Goal: Check status: Check status

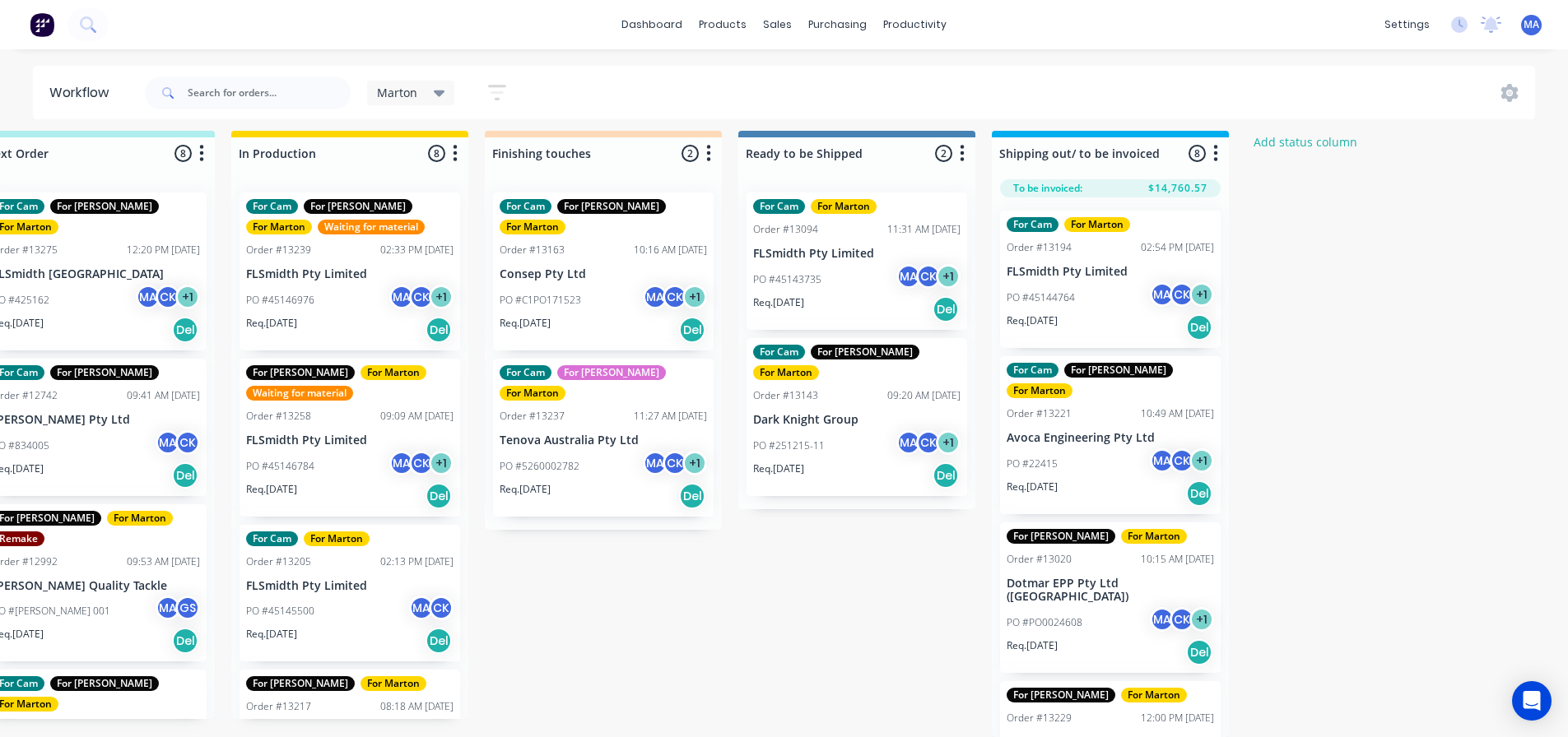
scroll to position [650, 0]
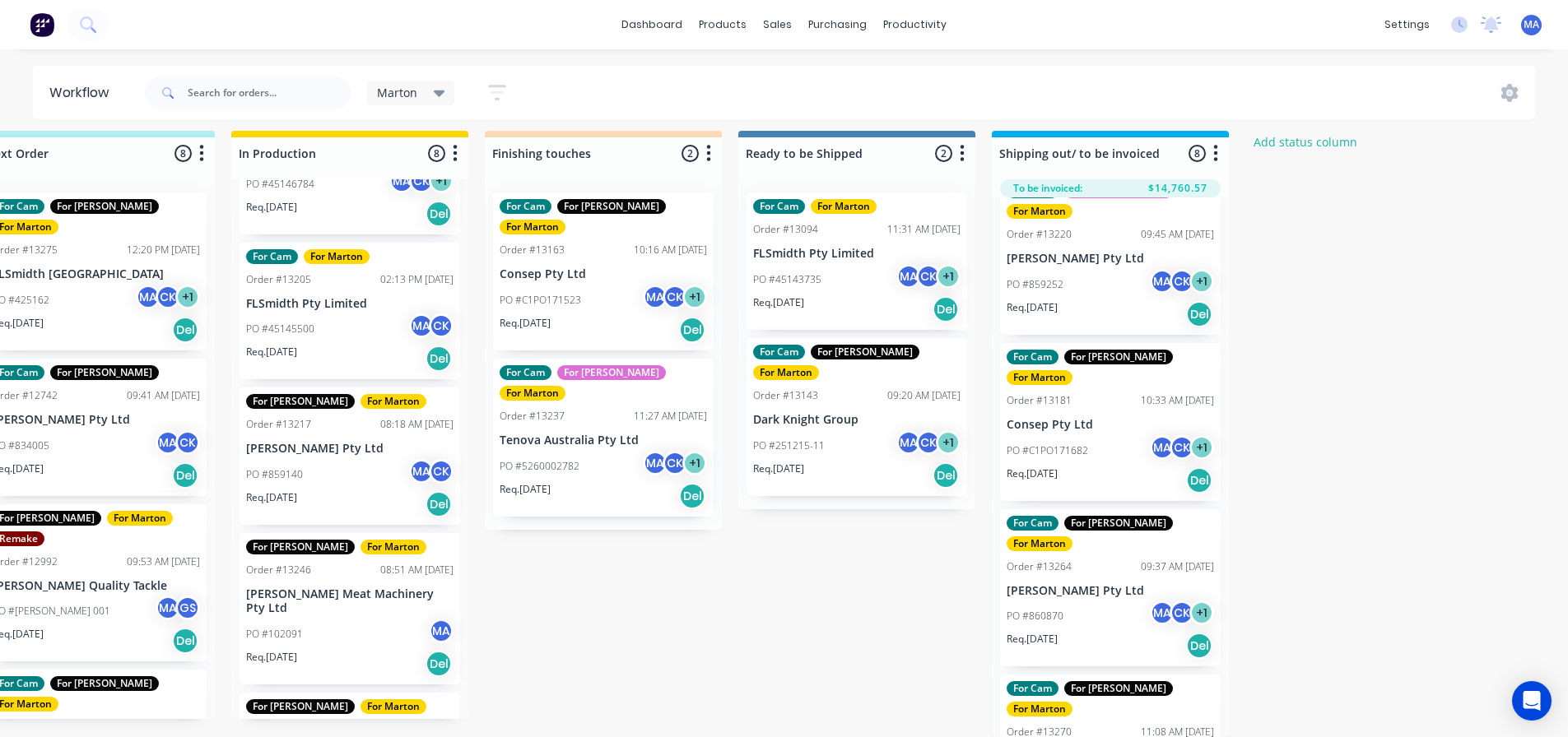
click at [676, 528] on div "Submitted 1 Status colour #32CD32 hex #32CD32 Save Cancel Summaries Total order…" at bounding box center [557, 434] width 2267 height 606
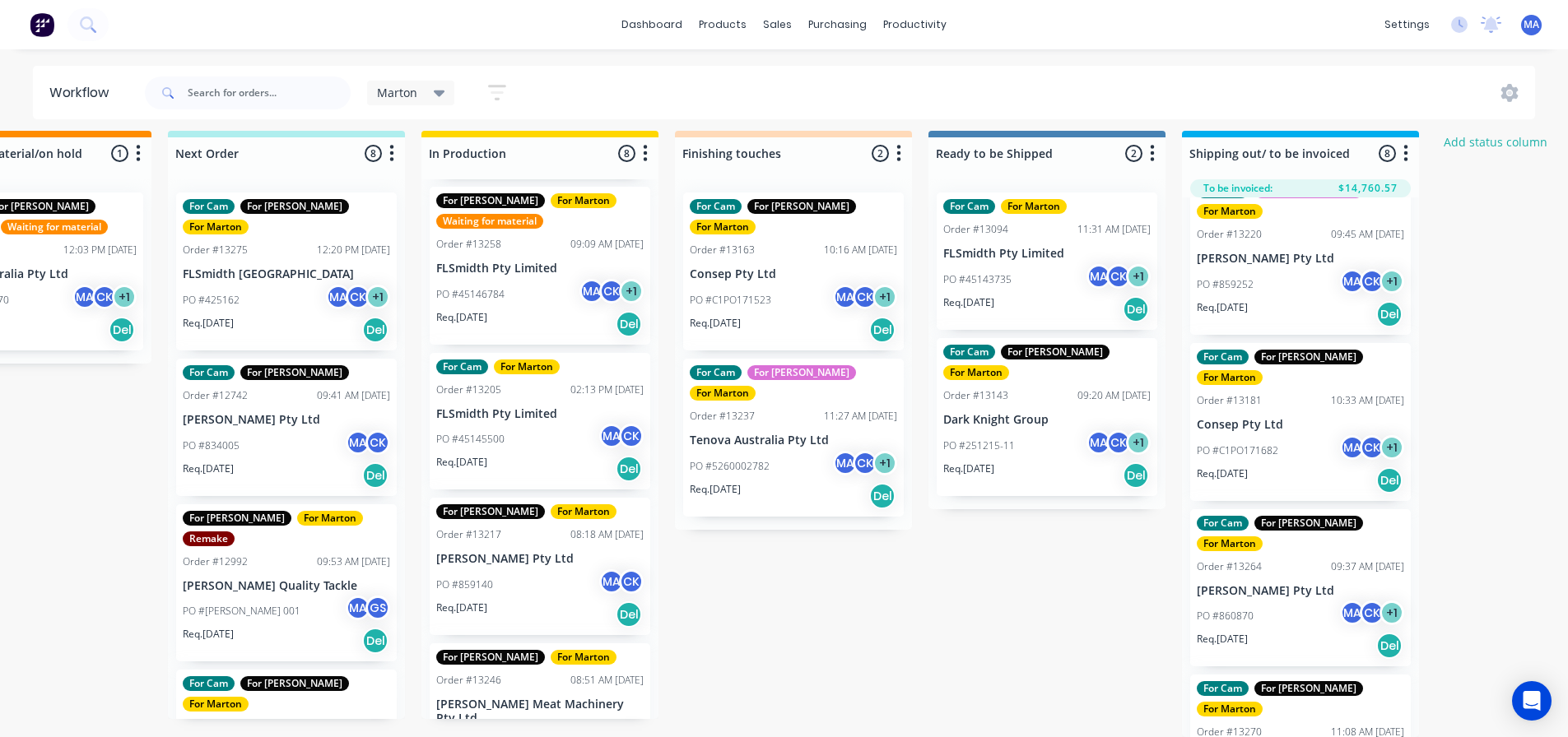
scroll to position [0, 0]
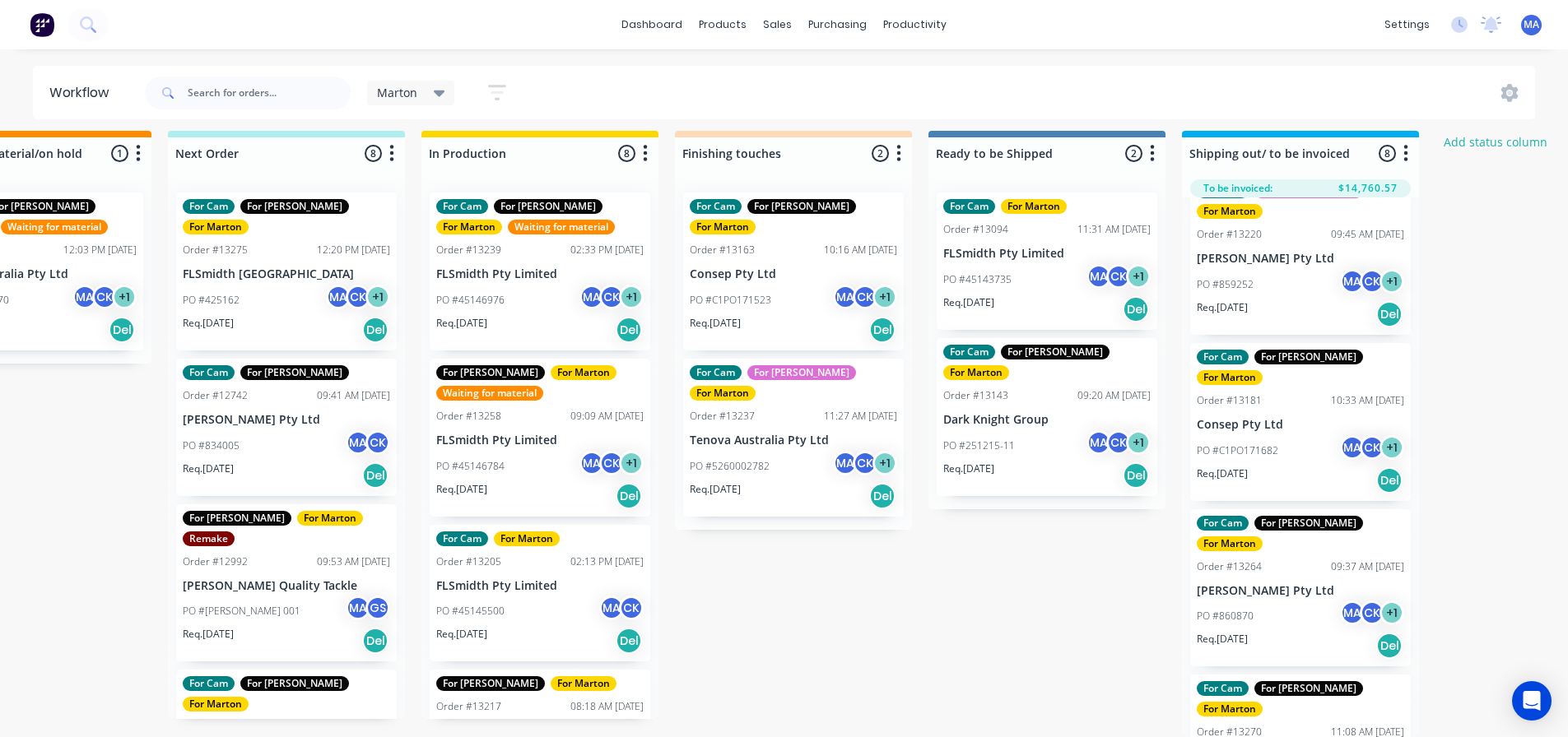
click at [546, 468] on div "PO #45146784 MA CK + 1" at bounding box center [540, 467] width 207 height 31
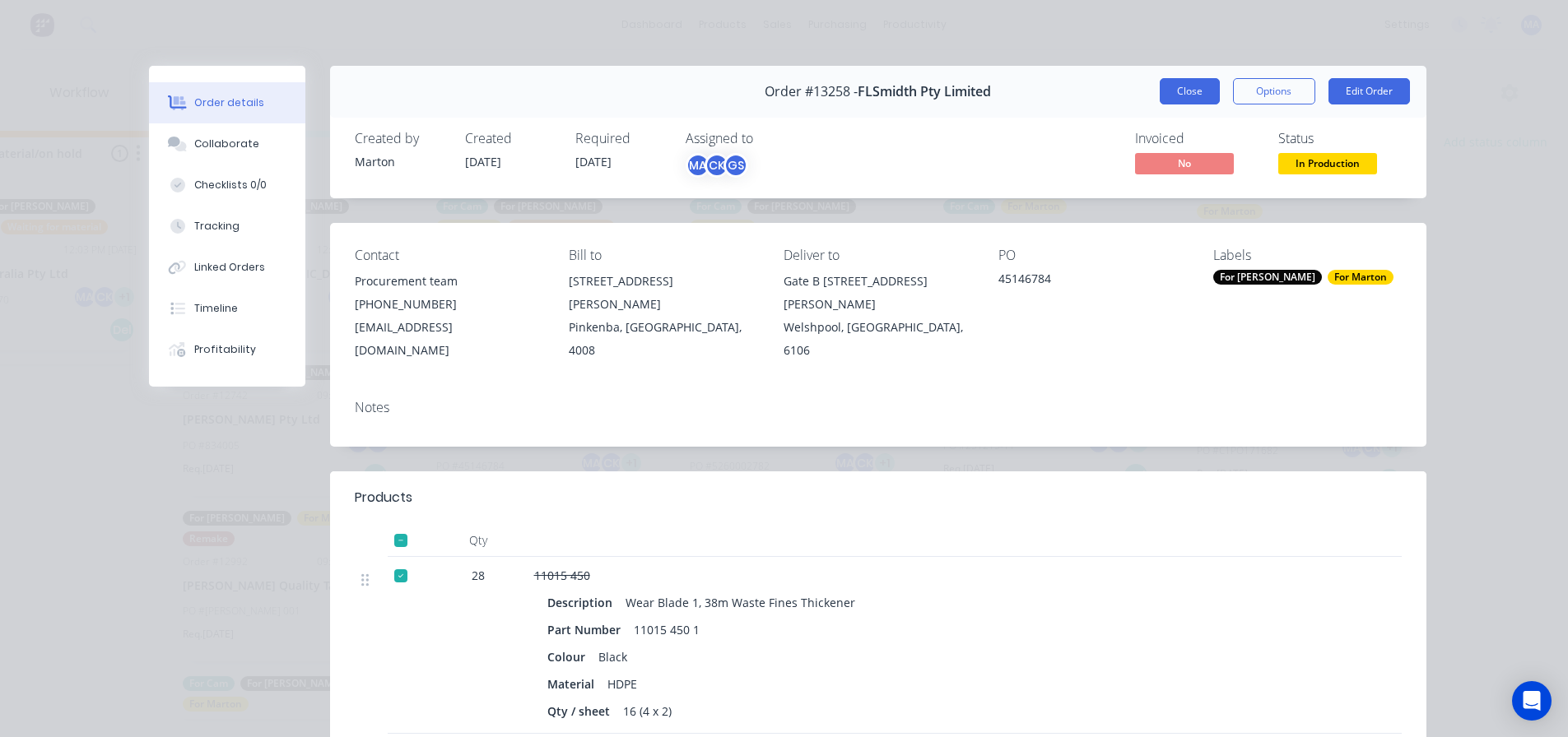
click at [1194, 94] on button "Close" at bounding box center [1189, 91] width 60 height 26
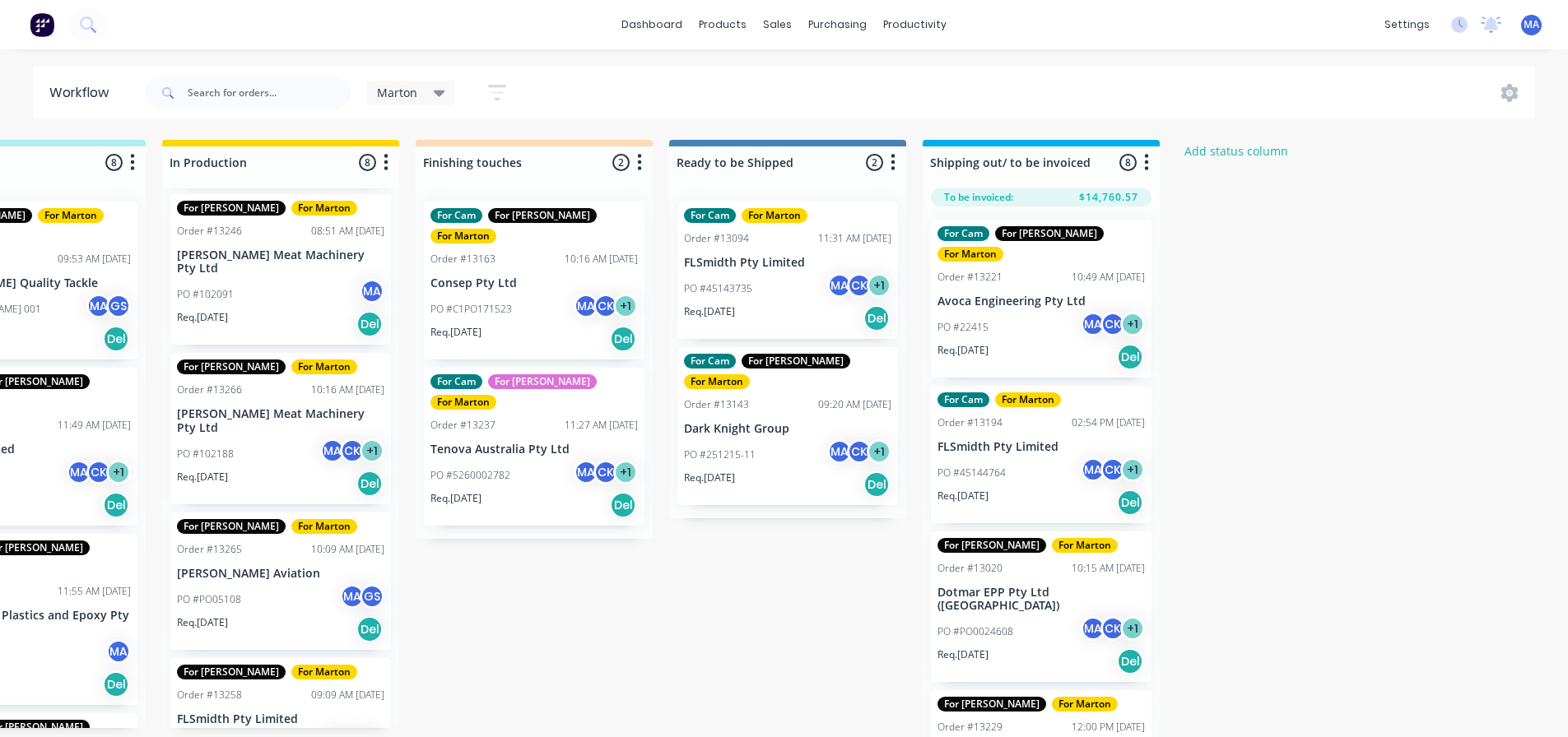
scroll to position [329, 0]
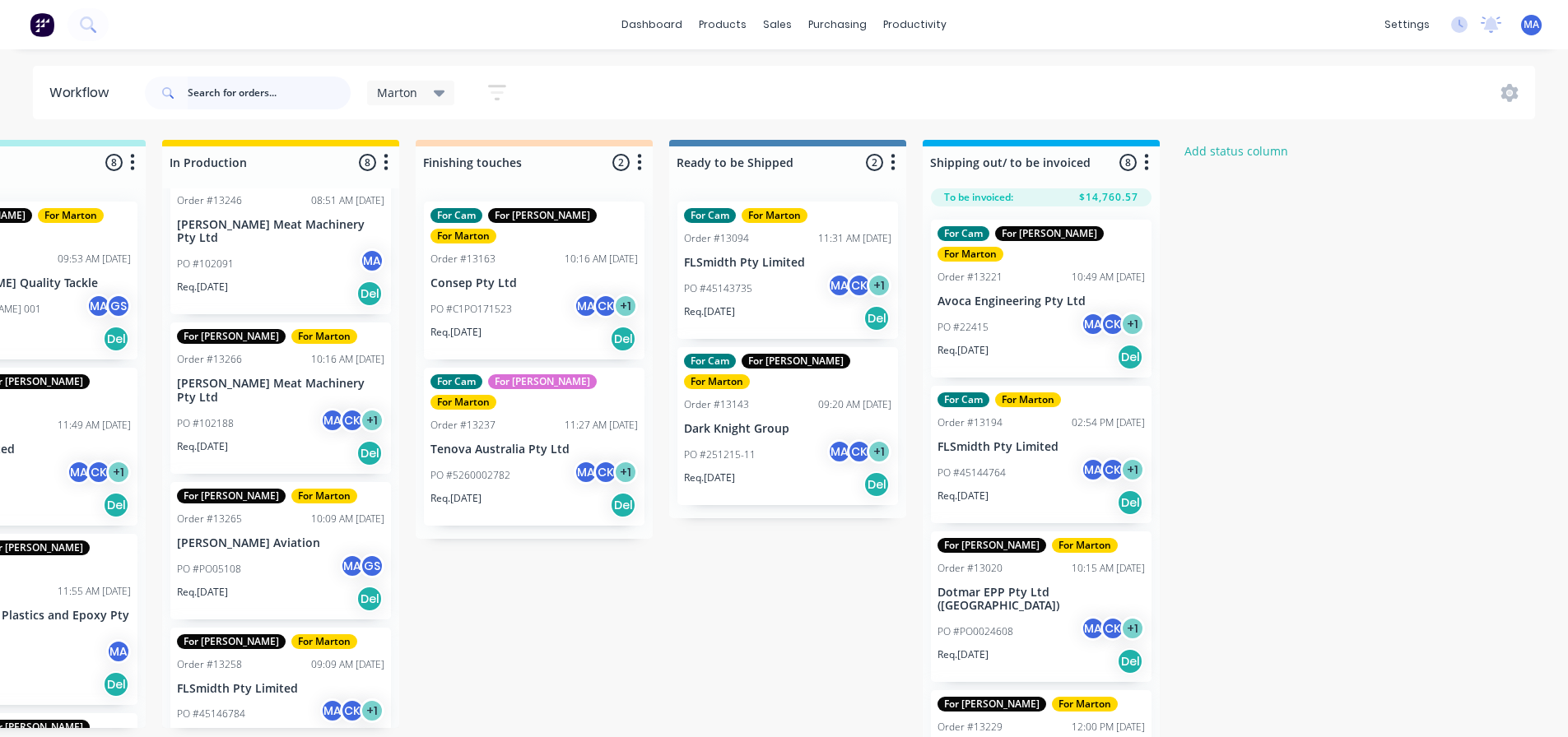
click at [262, 100] on input "text" at bounding box center [268, 93] width 163 height 33
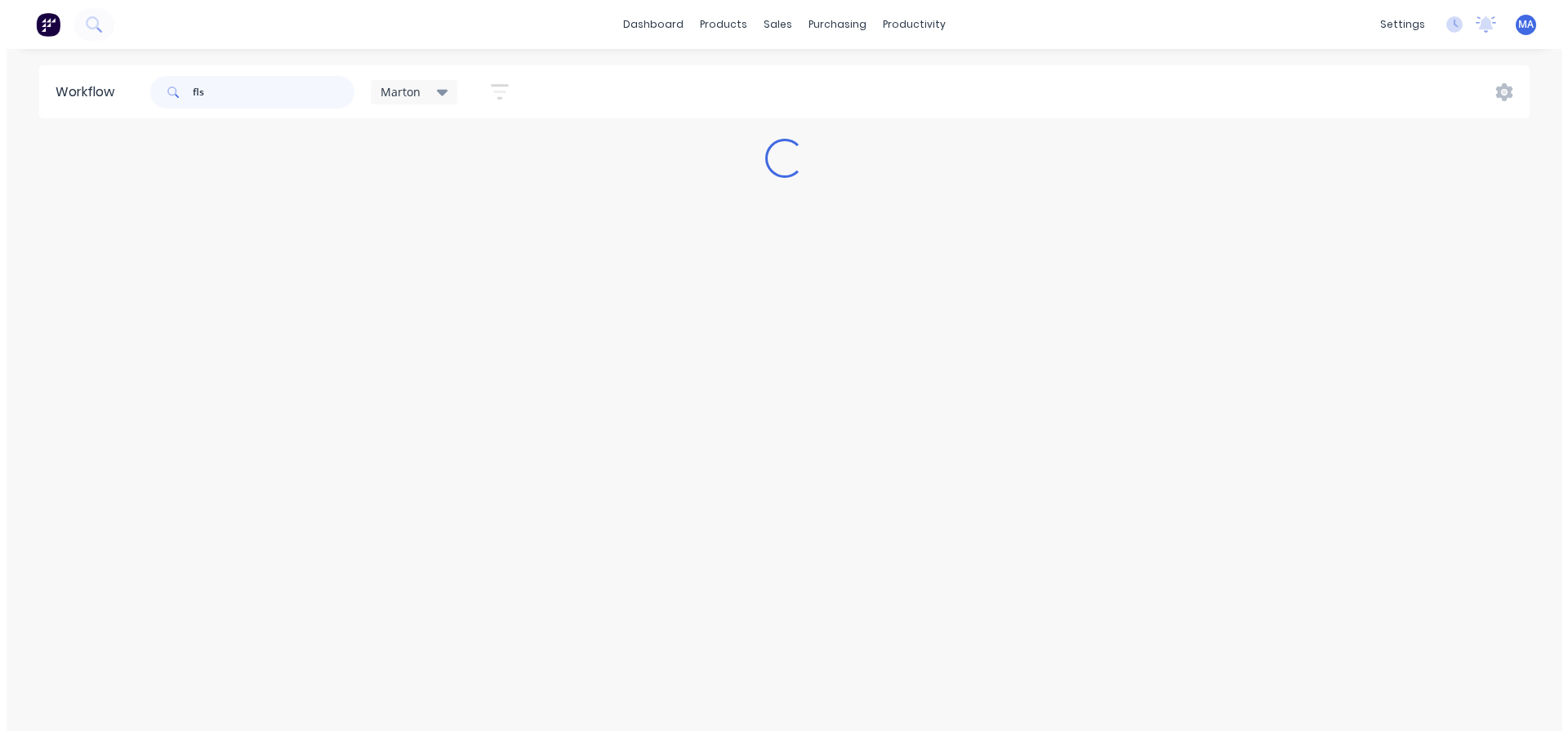
scroll to position [0, 0]
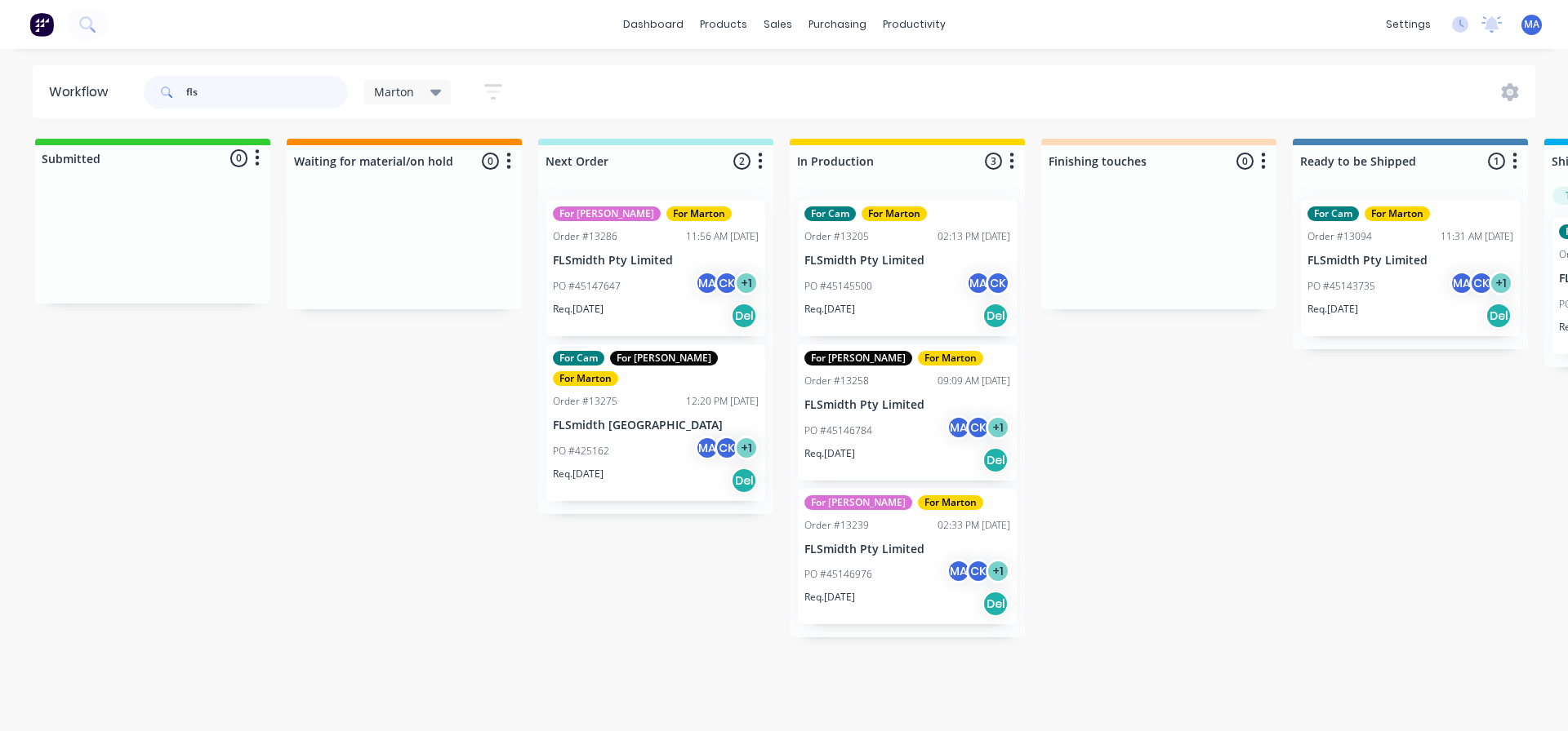
type input "fls"
click at [624, 302] on div "Req. [DATE] Del" at bounding box center [656, 316] width 206 height 28
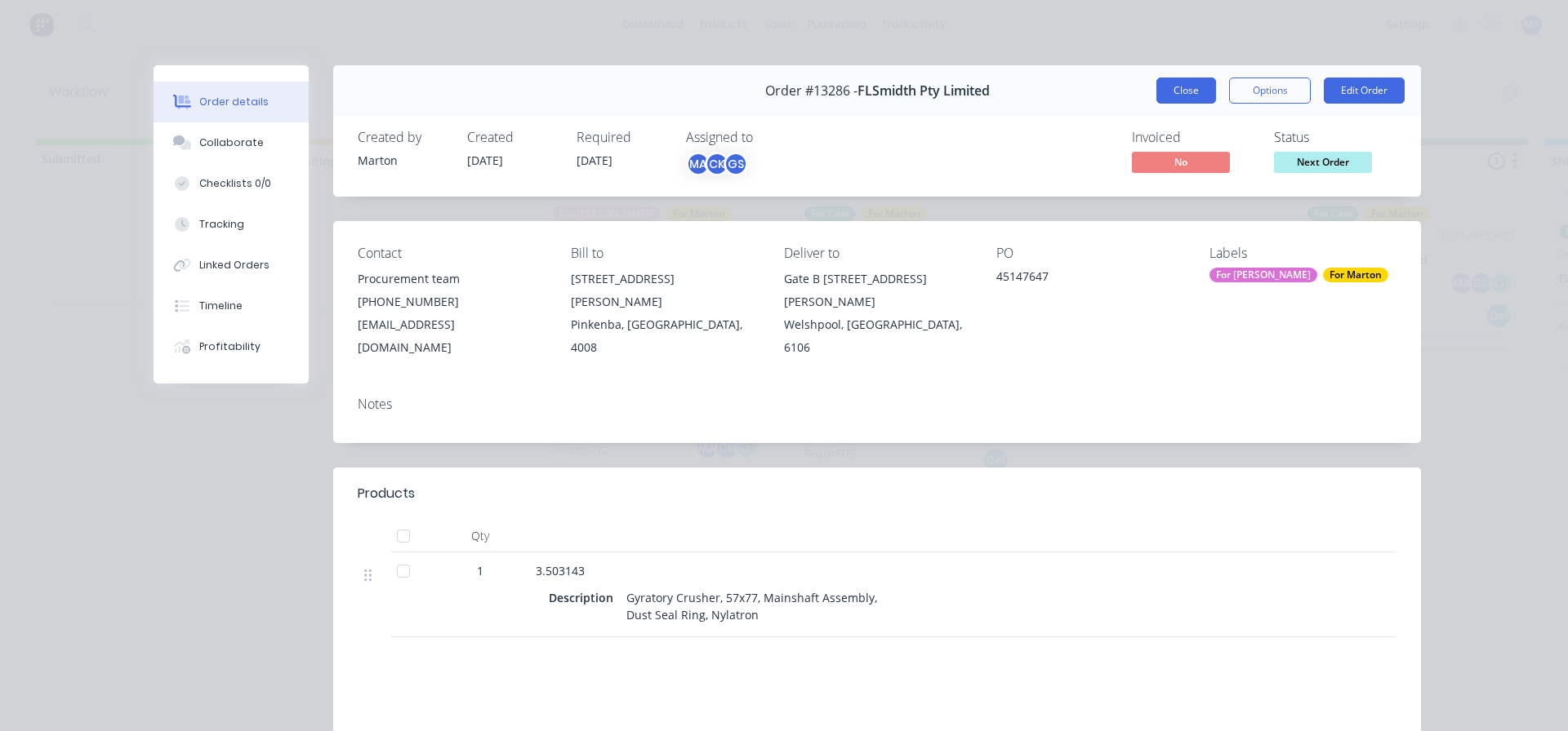
click at [1184, 86] on button "Close" at bounding box center [1186, 91] width 60 height 26
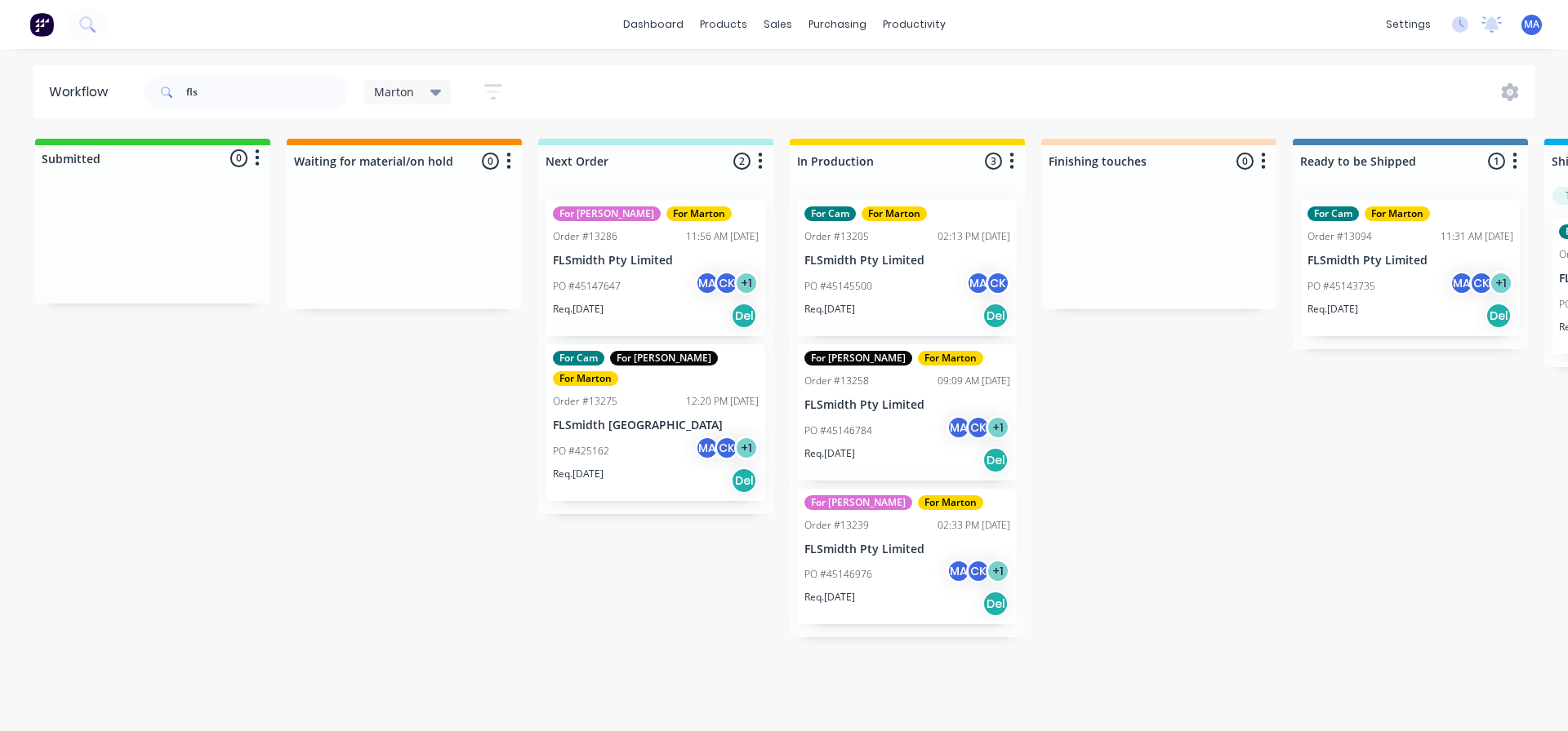
click at [607, 440] on div "PO #425162 MA CK + 1" at bounding box center [656, 451] width 206 height 31
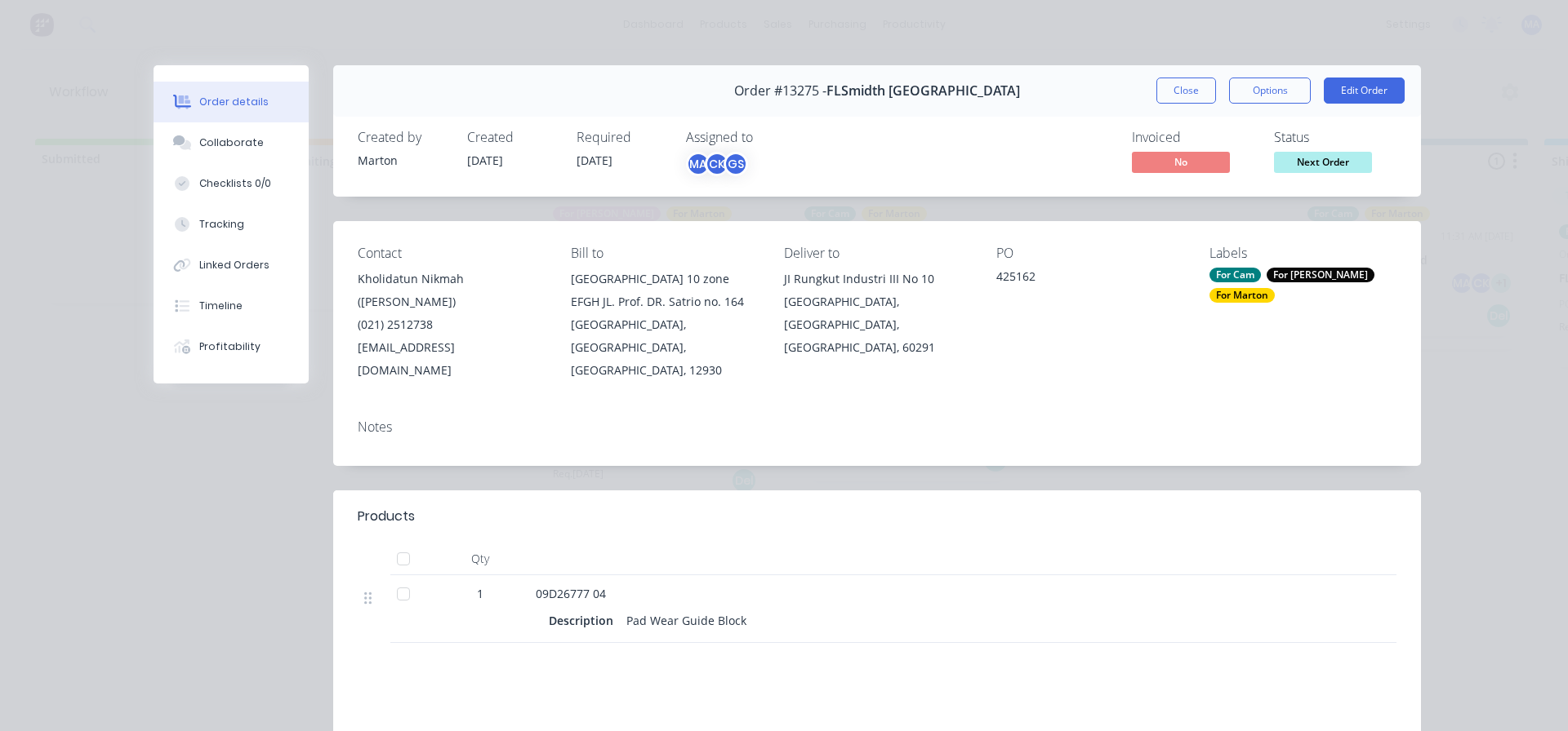
click at [1163, 86] on button "Close" at bounding box center [1186, 91] width 60 height 26
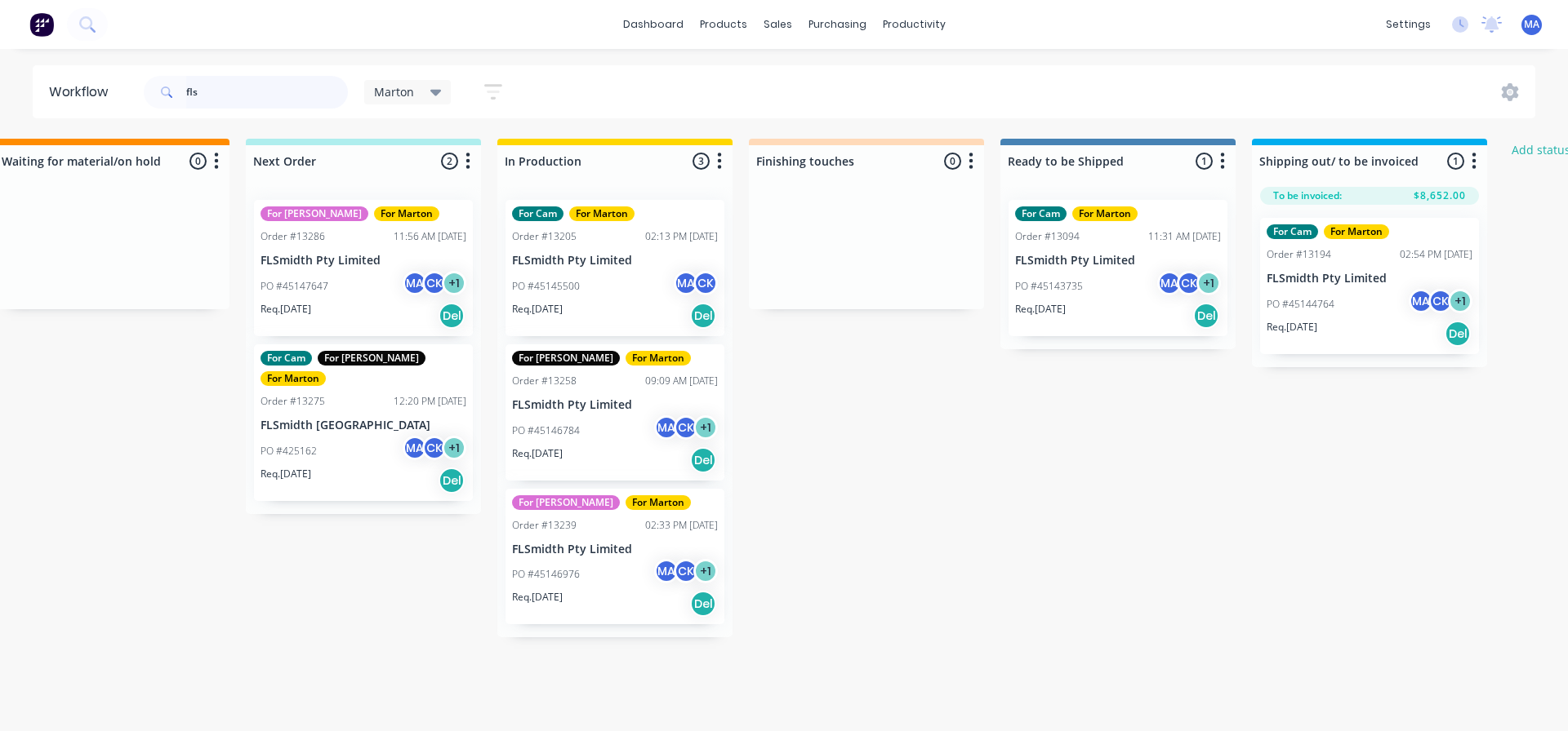
scroll to position [0, 392]
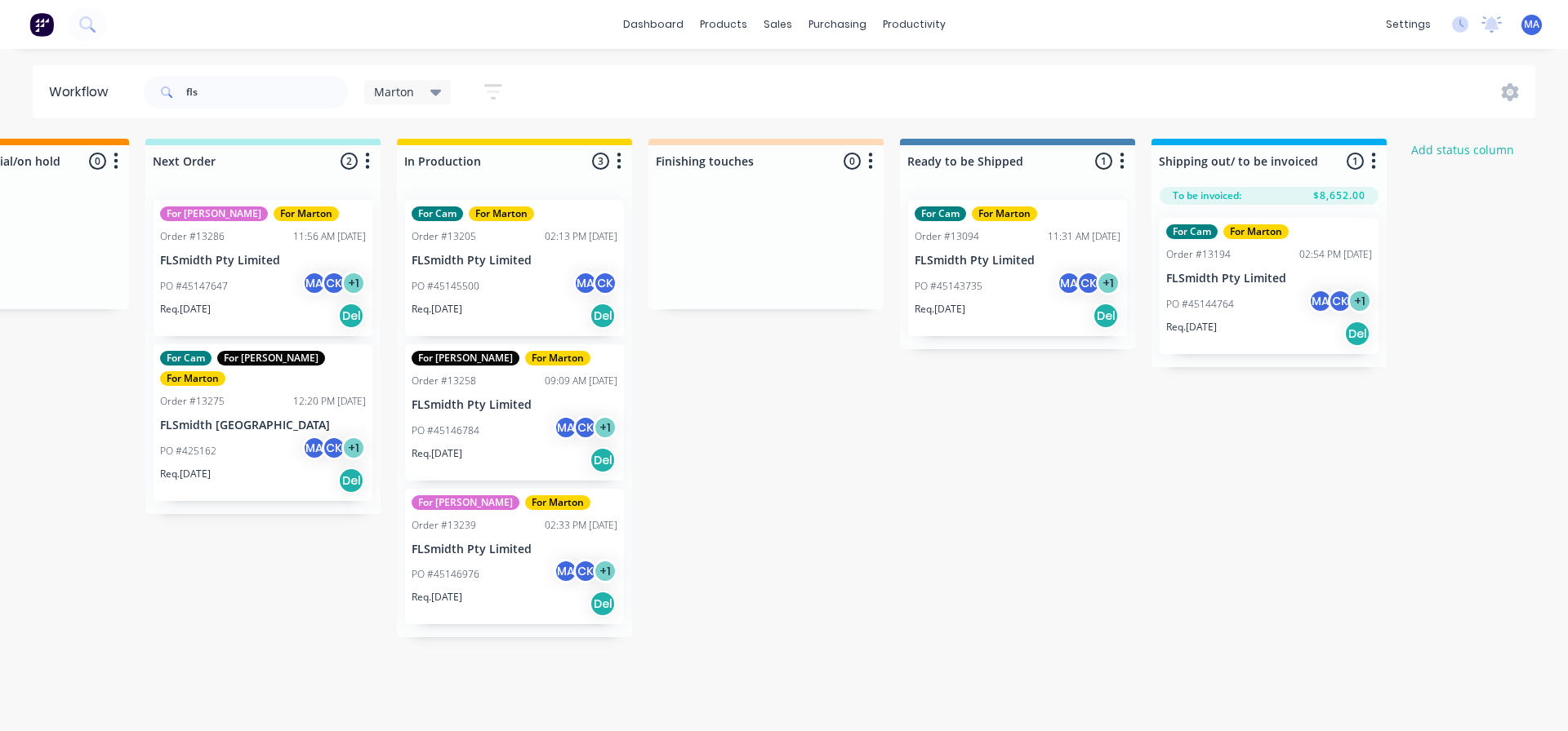
click at [507, 569] on div "PO #45146976 MA CK + 1" at bounding box center [514, 575] width 206 height 31
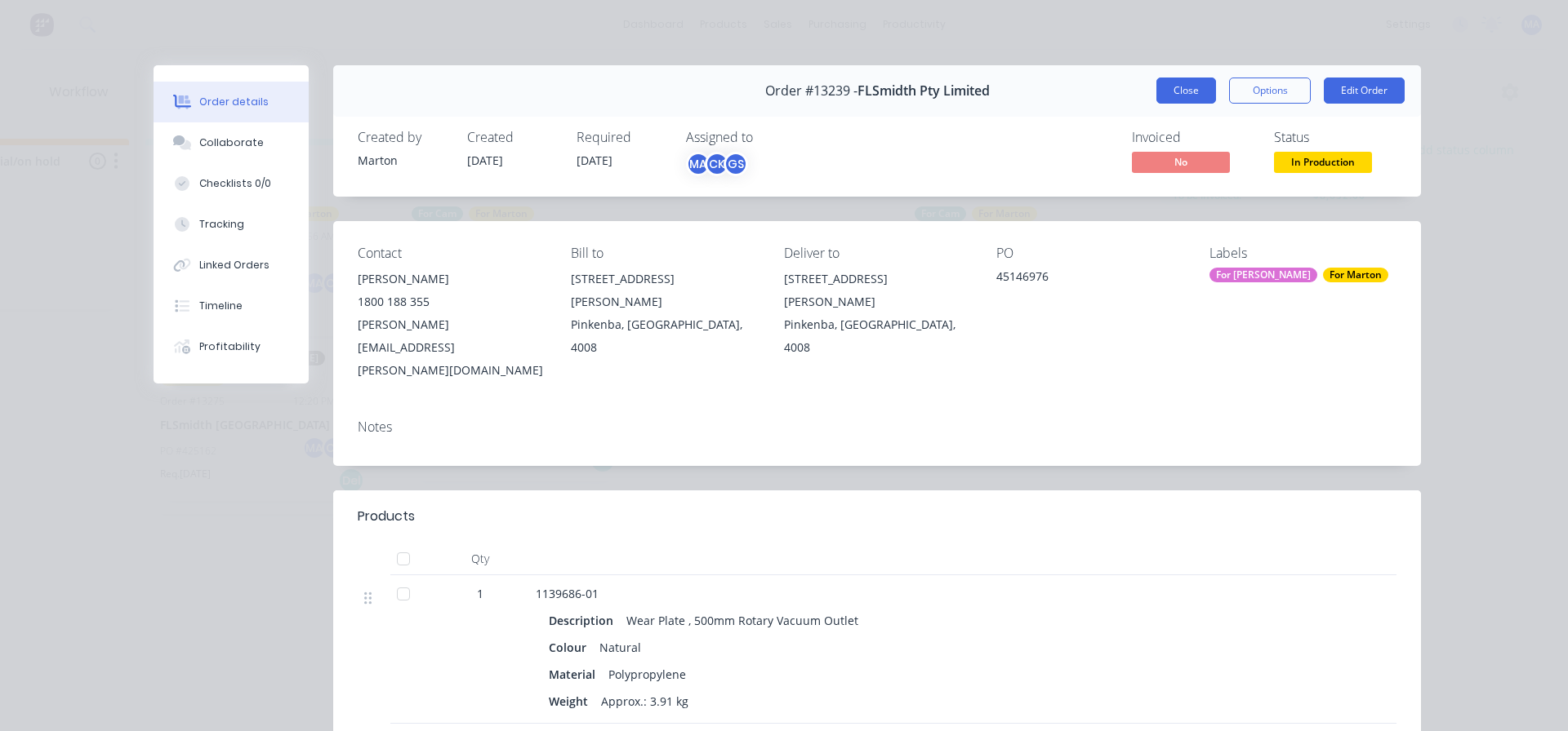
click at [1176, 92] on button "Close" at bounding box center [1186, 91] width 60 height 26
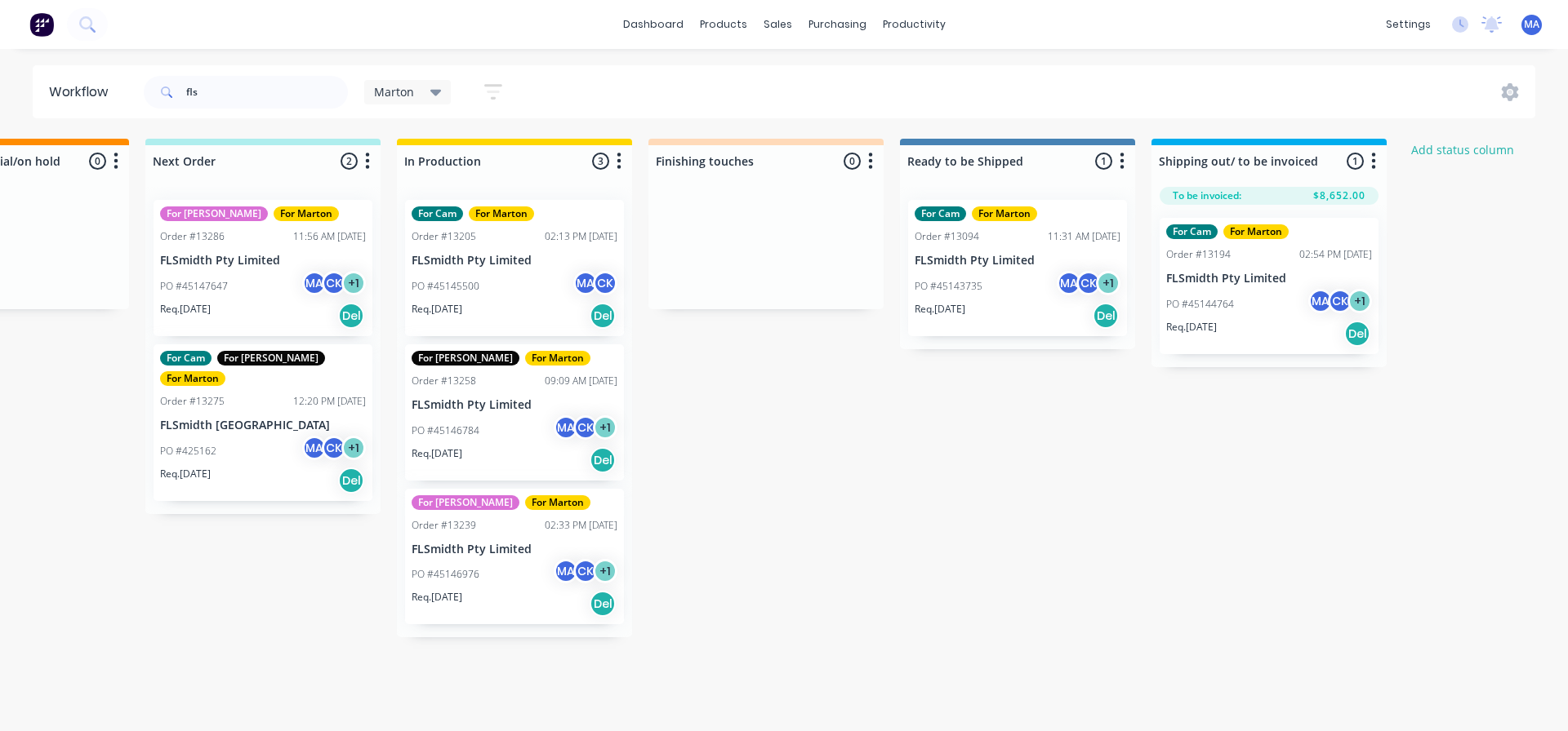
click at [461, 420] on div "PO #45146784 MA CK + 1" at bounding box center [514, 431] width 206 height 31
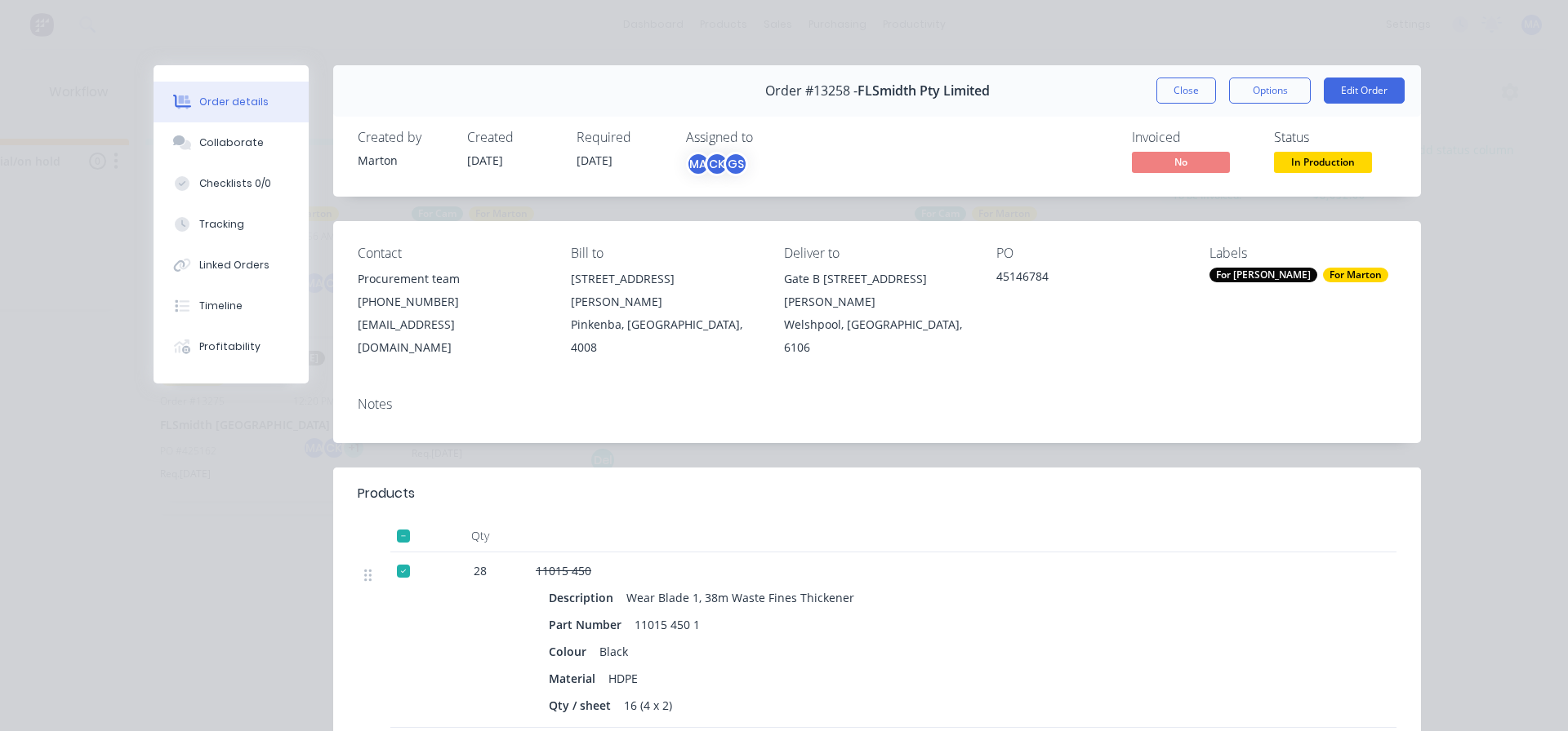
click at [398, 520] on div at bounding box center [404, 537] width 33 height 33
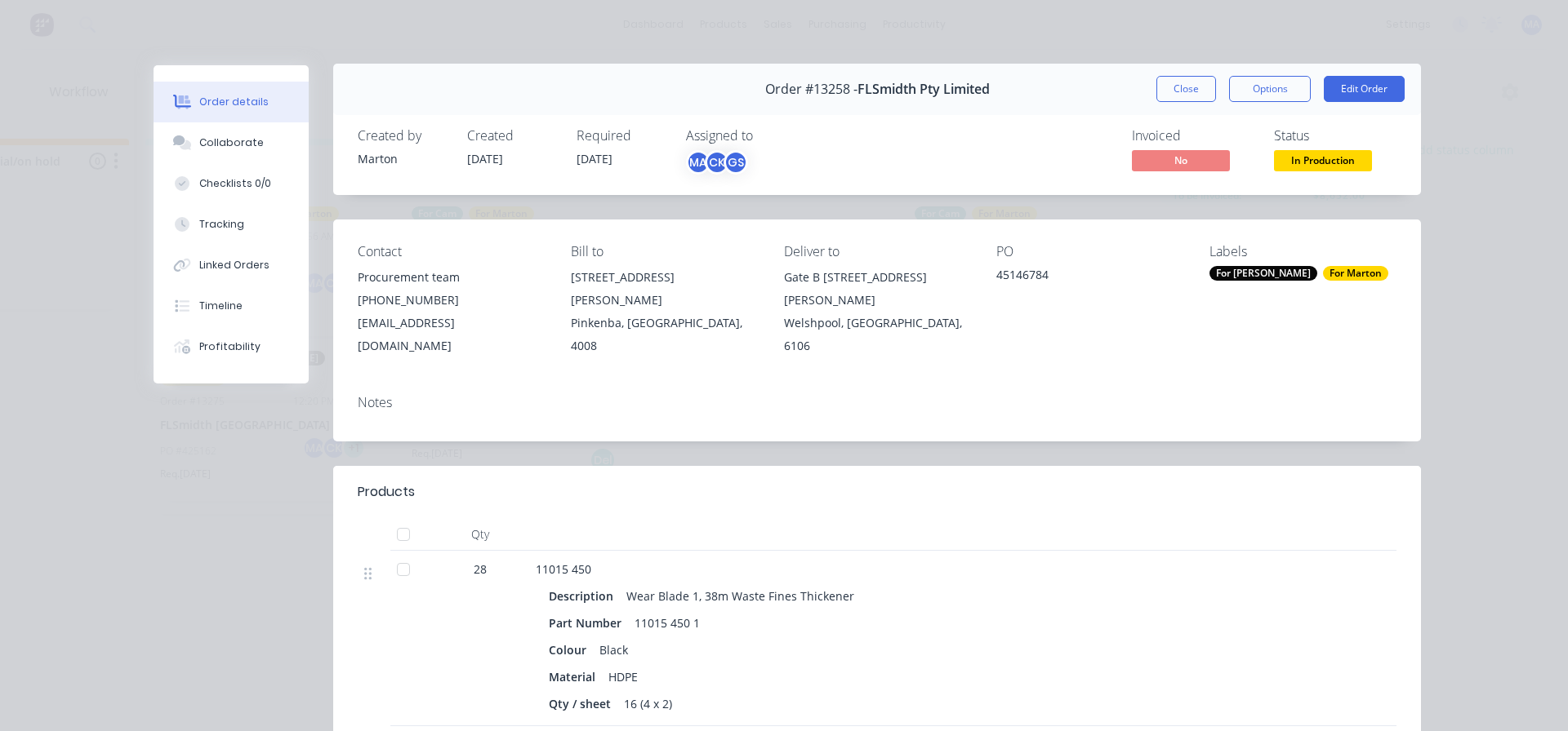
scroll to position [0, 0]
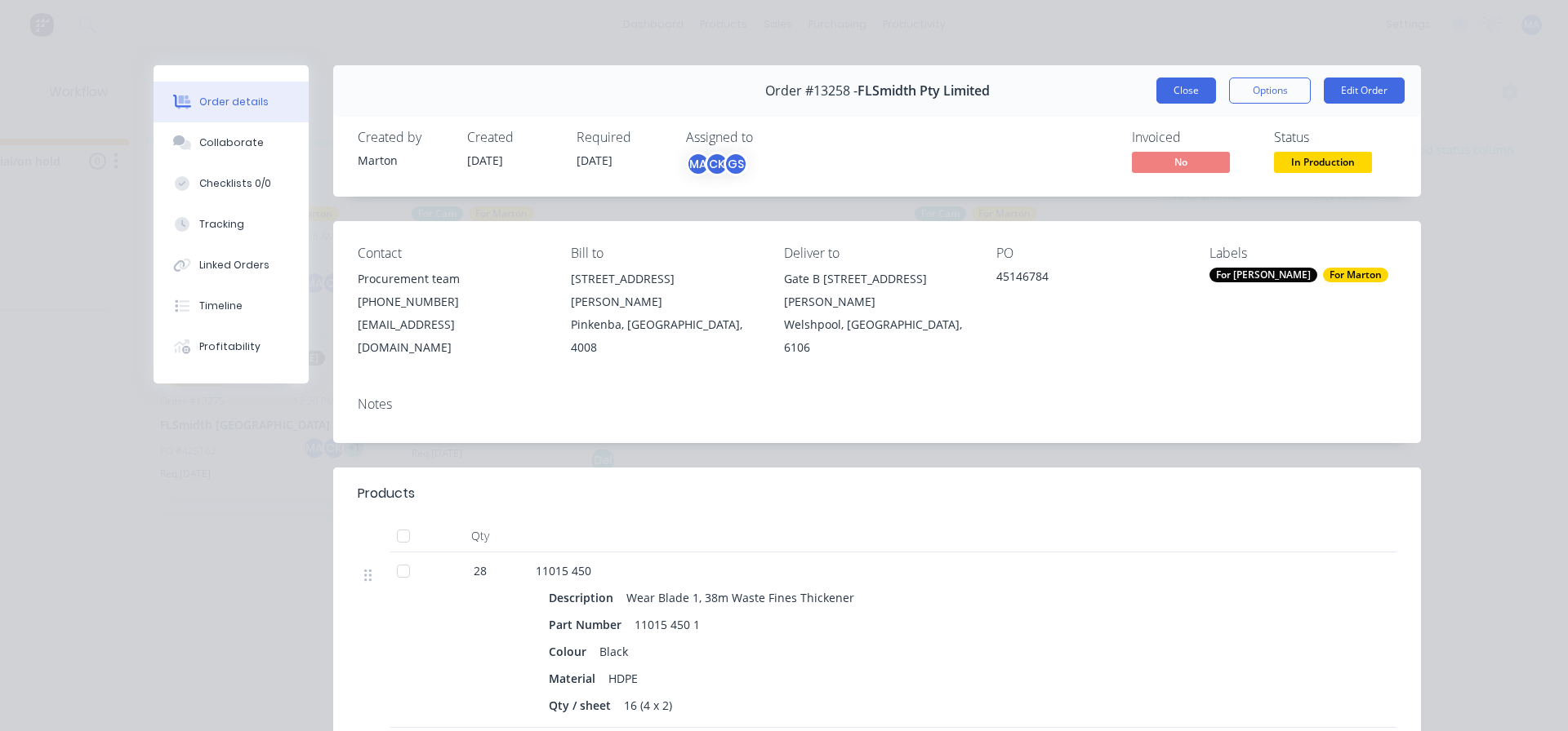
click at [1192, 85] on button "Close" at bounding box center [1186, 91] width 60 height 26
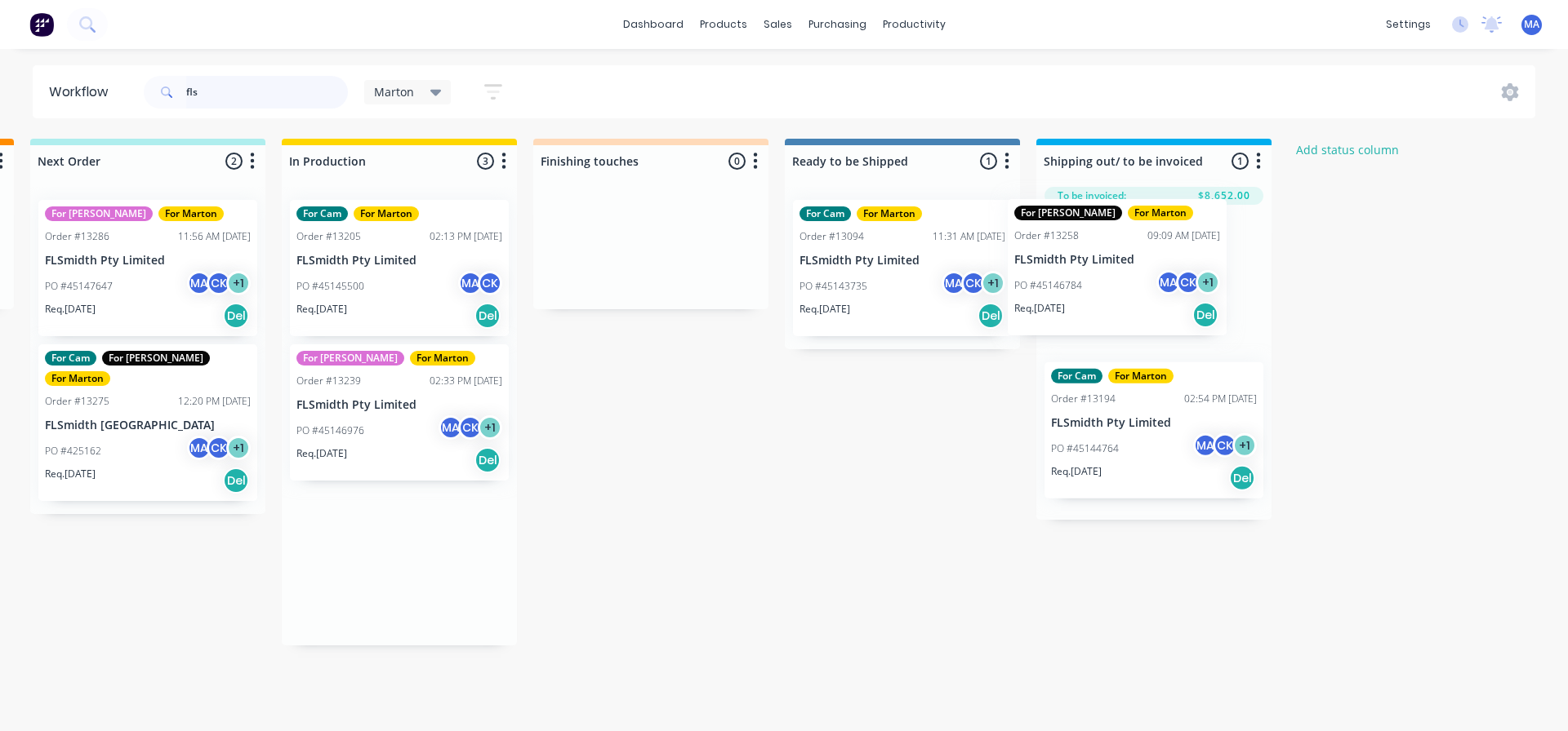
scroll to position [0, 509]
drag, startPoint x: 519, startPoint y: 419, endPoint x: 1125, endPoint y: 273, distance: 623.3
click at [1125, 273] on div "Submitted 0 Status colour #32CD32 hex #32CD32 Save Cancel Summaries Total order…" at bounding box center [602, 392] width 2249 height 507
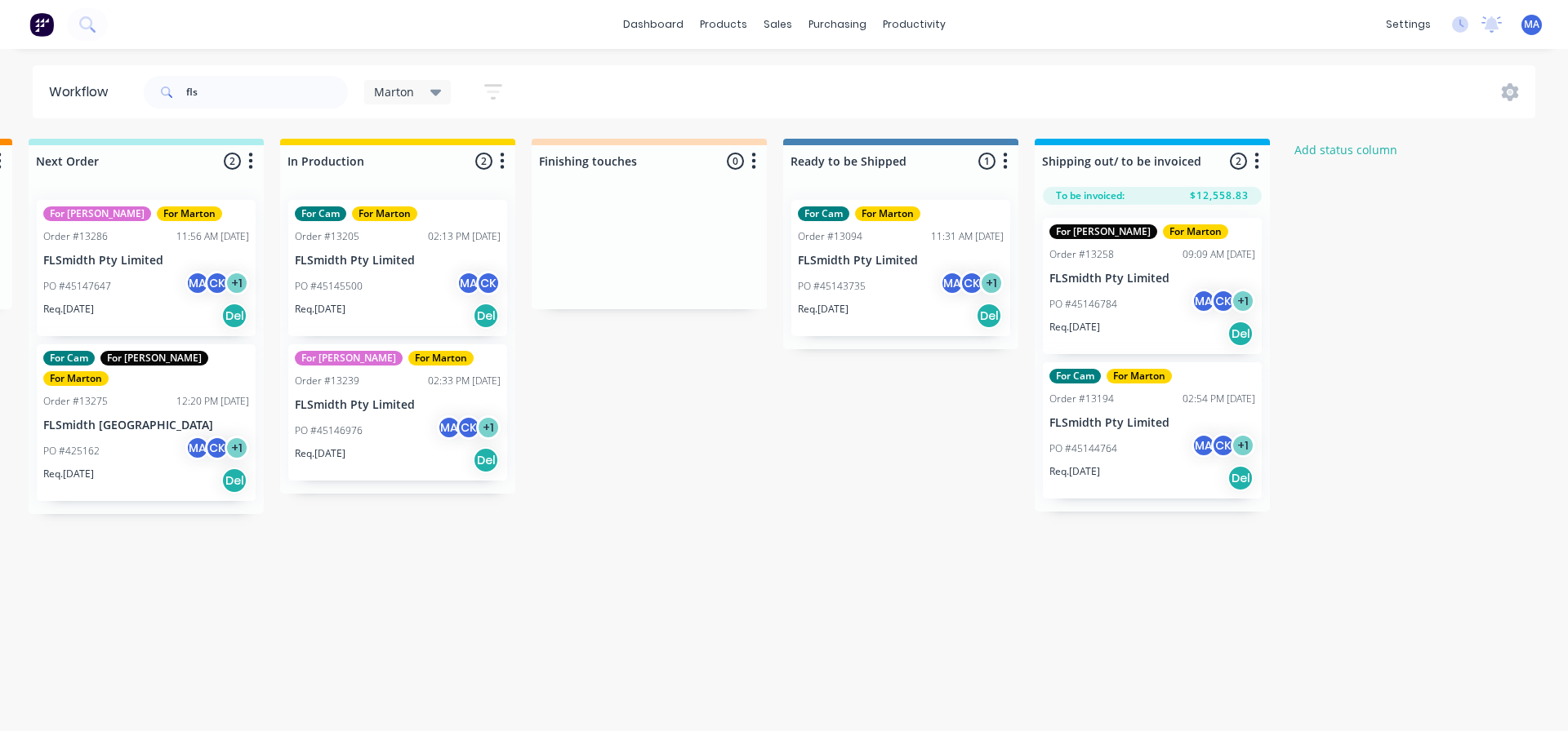
click at [1128, 300] on div "PO #45146784 MA CK + 1" at bounding box center [1152, 304] width 206 height 31
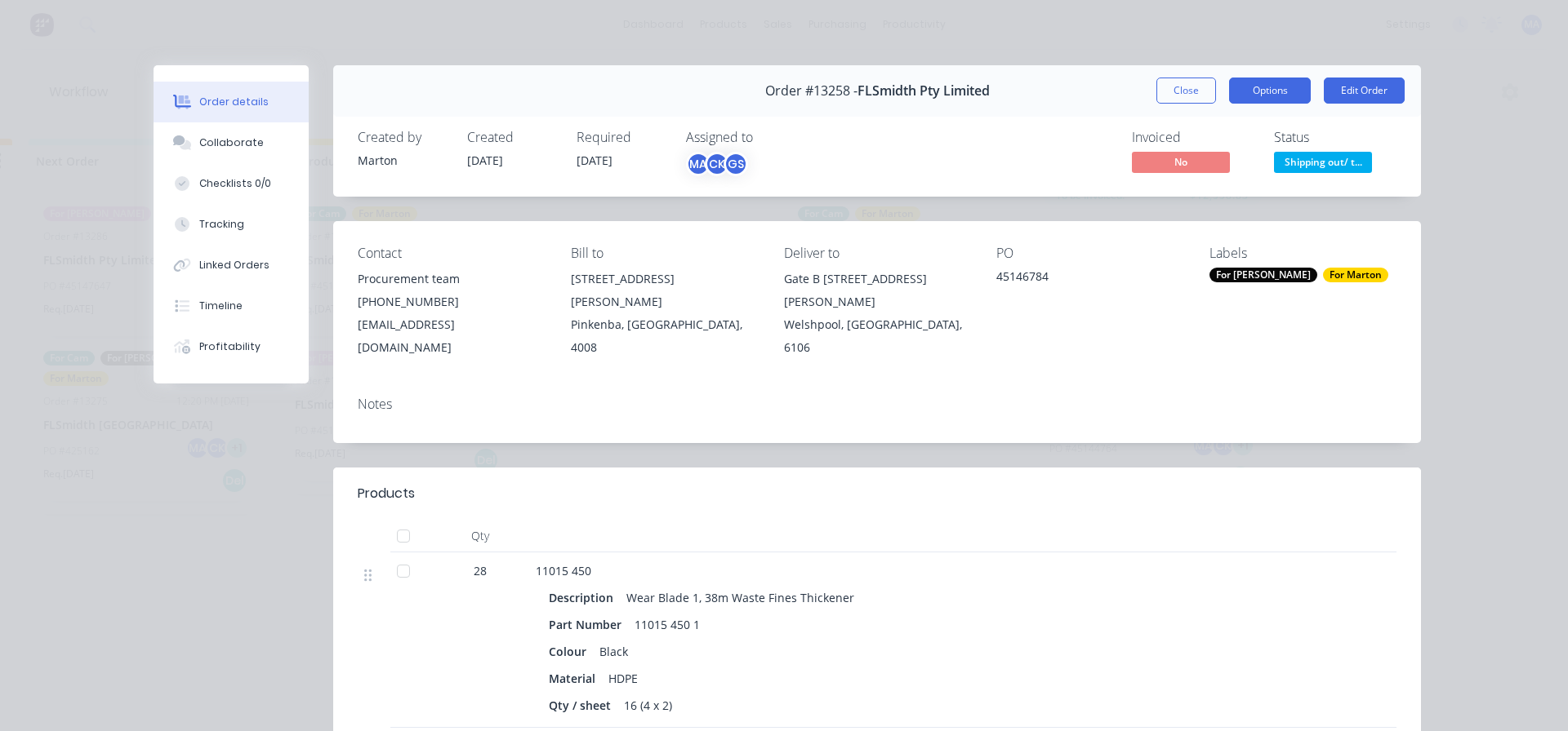
click at [1258, 99] on button "Options" at bounding box center [1270, 91] width 81 height 26
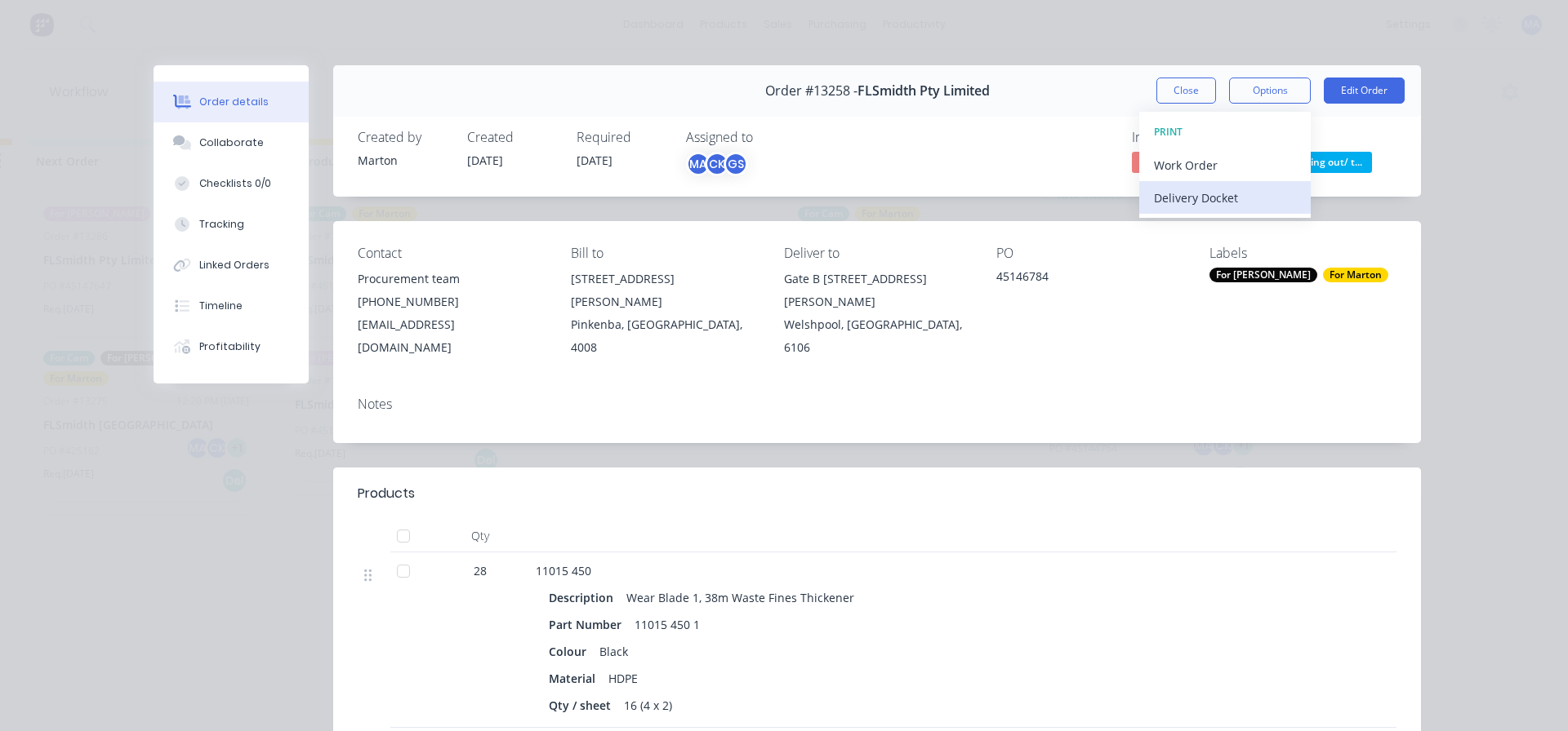
click at [1217, 195] on div "Delivery Docket" at bounding box center [1225, 197] width 142 height 23
click at [1201, 182] on button "Standard" at bounding box center [1225, 198] width 171 height 33
drag, startPoint x: 1095, startPoint y: 283, endPoint x: 1059, endPoint y: 277, distance: 36.5
click at [1094, 283] on div "45146784" at bounding box center [1089, 279] width 187 height 22
drag, startPoint x: 1003, startPoint y: 280, endPoint x: 978, endPoint y: 283, distance: 25.2
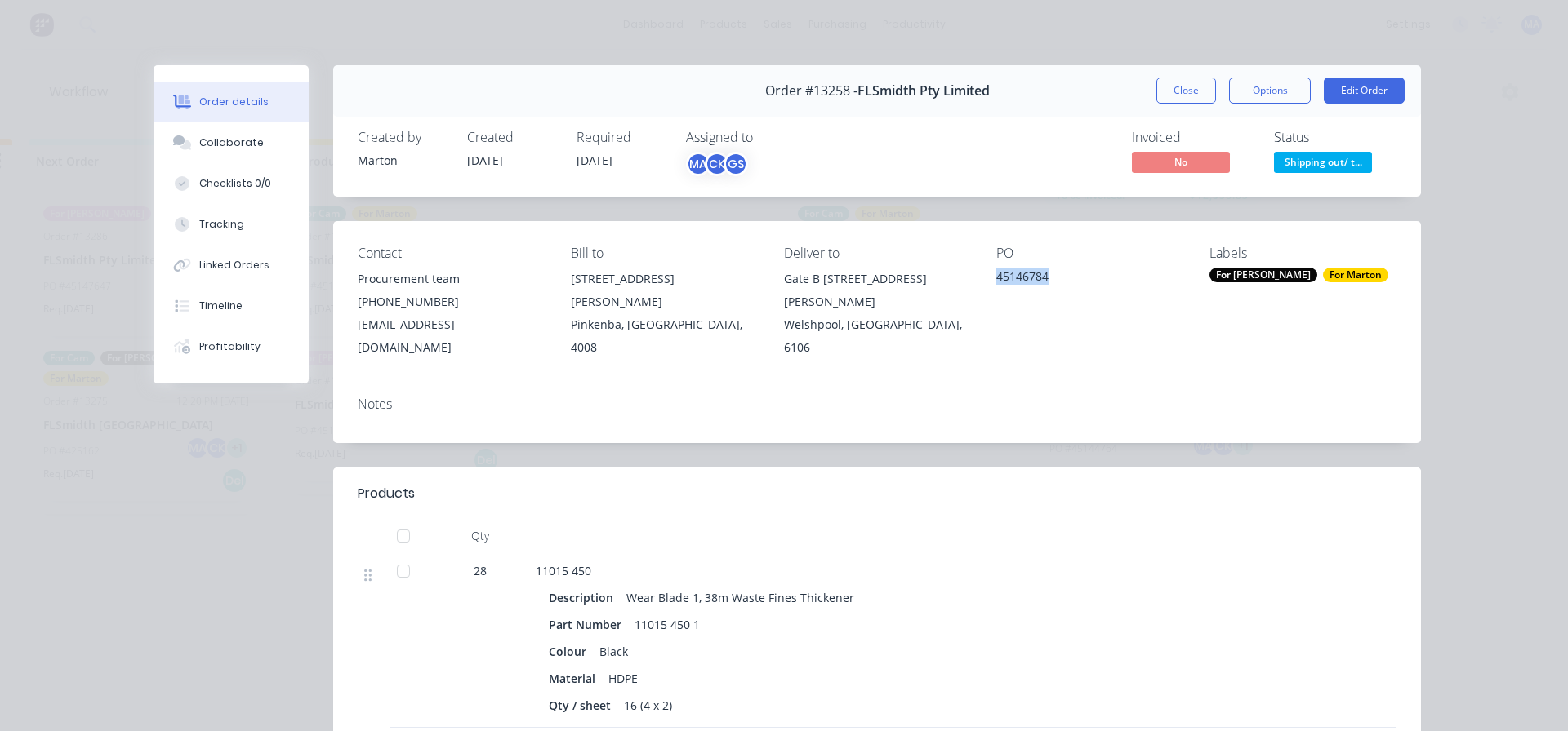
click at [978, 283] on div "Contact Procurement team [PHONE_NUMBER] [EMAIL_ADDRESS][DOMAIN_NAME] Bill to [S…" at bounding box center [876, 302] width 1087 height 162
copy div "45146784"
click at [1194, 90] on button "Close" at bounding box center [1186, 91] width 60 height 26
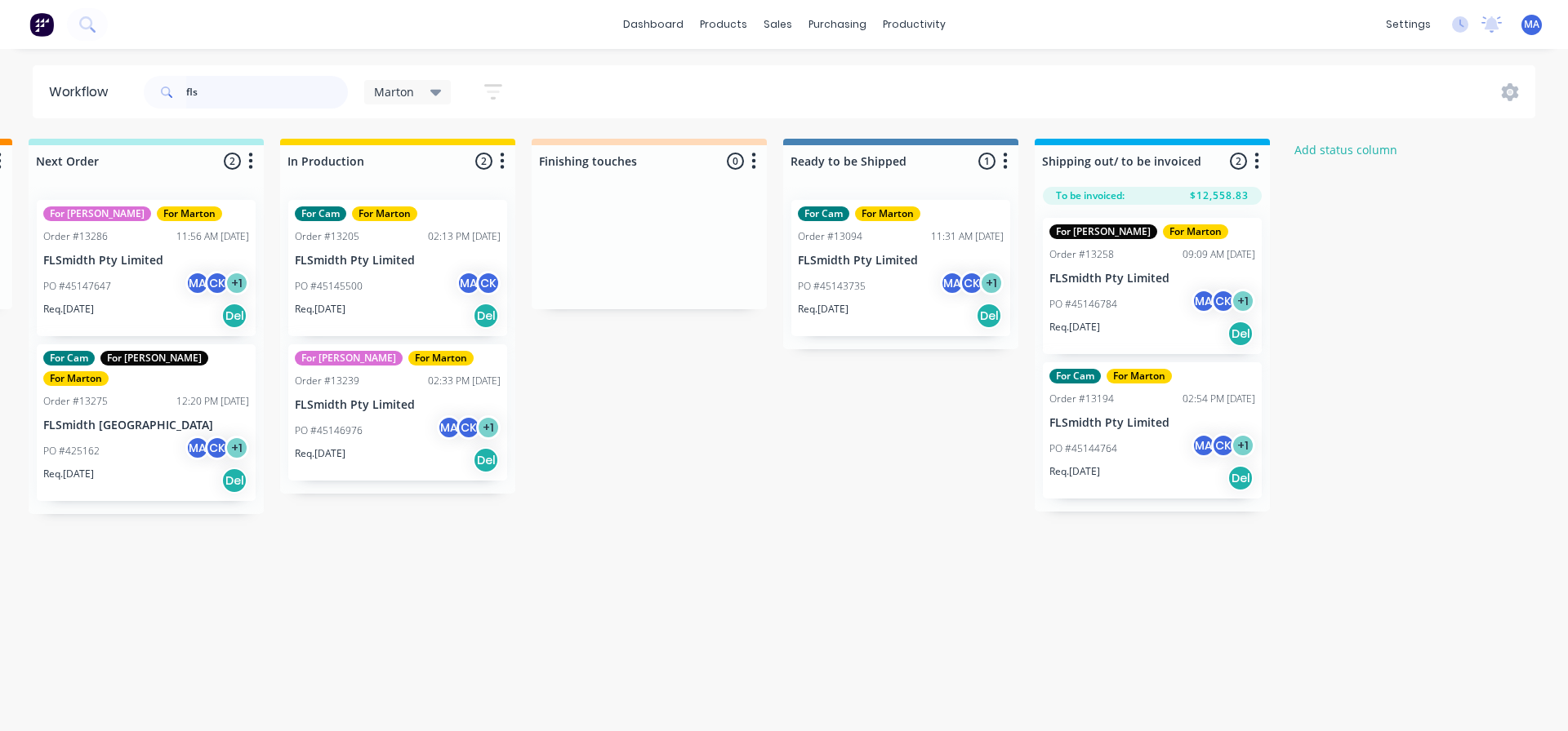
drag, startPoint x: 233, startPoint y: 92, endPoint x: 134, endPoint y: 89, distance: 99.0
click at [163, 92] on div "fls" at bounding box center [245, 92] width 204 height 33
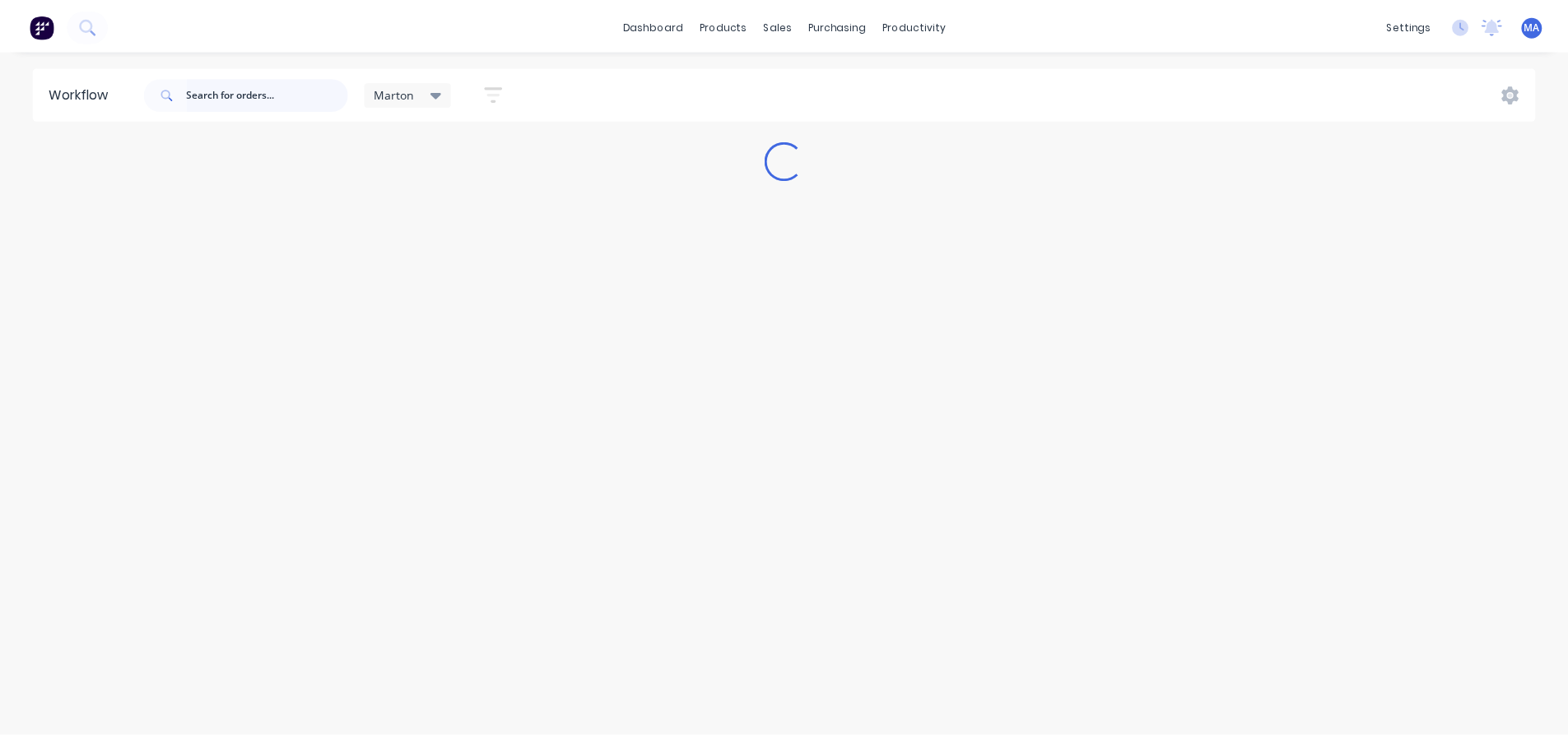
scroll to position [0, 0]
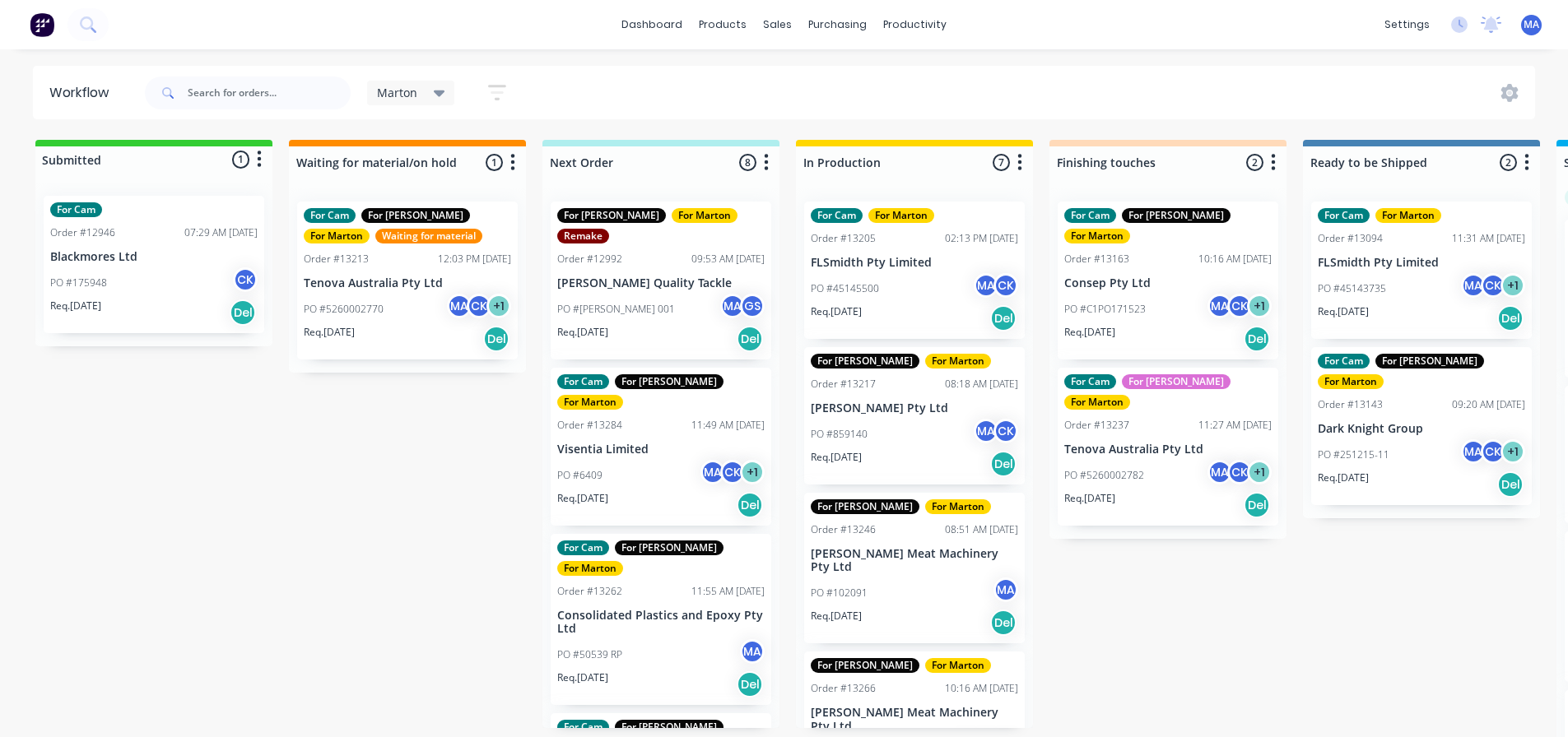
click at [665, 97] on div "Marton Save new view None edit Marton (Default) edit For Cam edit For [PERSON_N…" at bounding box center [838, 92] width 1394 height 50
